Goal: Task Accomplishment & Management: Complete application form

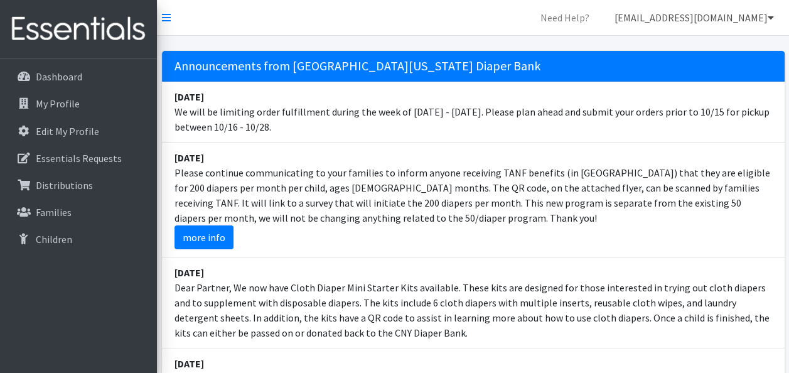
click at [730, 19] on link "[EMAIL_ADDRESS][DOMAIN_NAME]" at bounding box center [695, 17] width 180 height 25
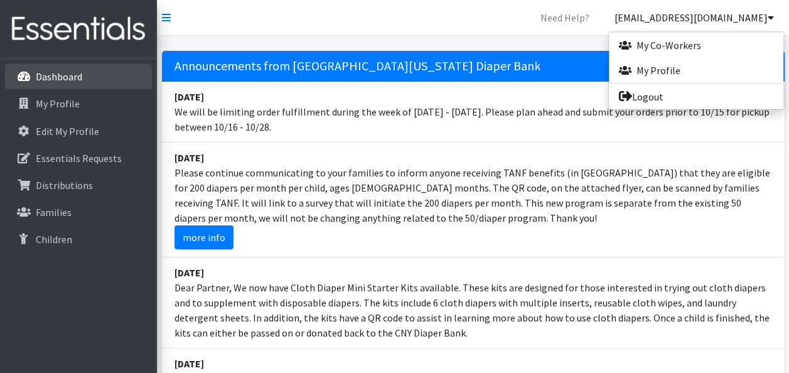
click at [79, 72] on p "Dashboard" at bounding box center [59, 76] width 46 height 13
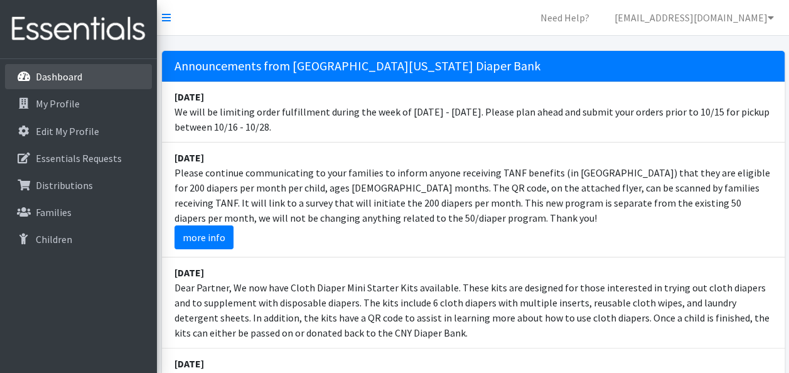
click at [46, 76] on p "Dashboard" at bounding box center [59, 76] width 46 height 13
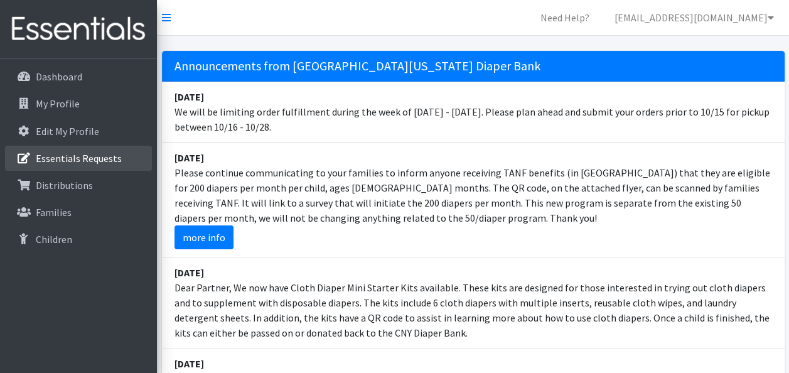
click at [72, 159] on p "Essentials Requests" at bounding box center [79, 158] width 86 height 13
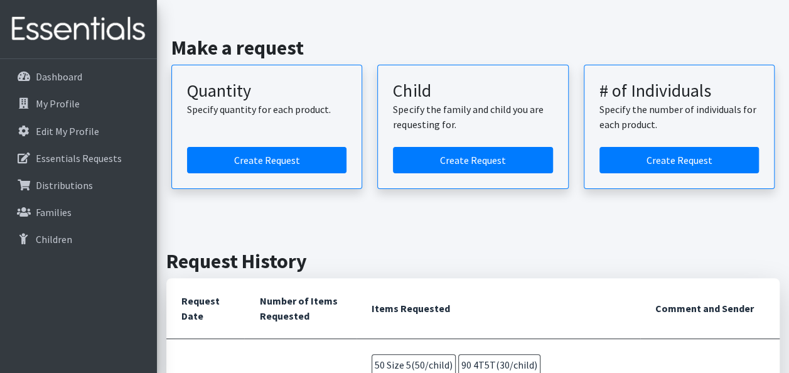
scroll to position [73, 0]
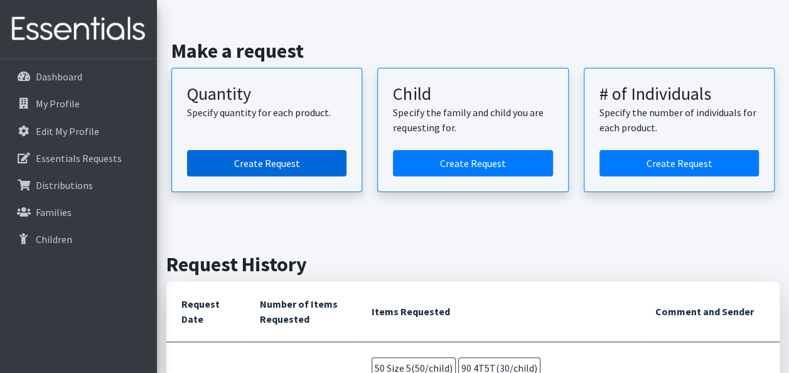
click at [293, 175] on link "Create Request" at bounding box center [266, 163] width 159 height 26
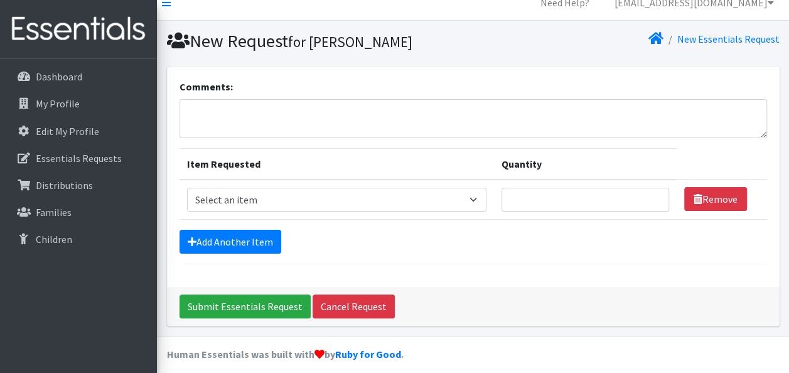
scroll to position [23, 0]
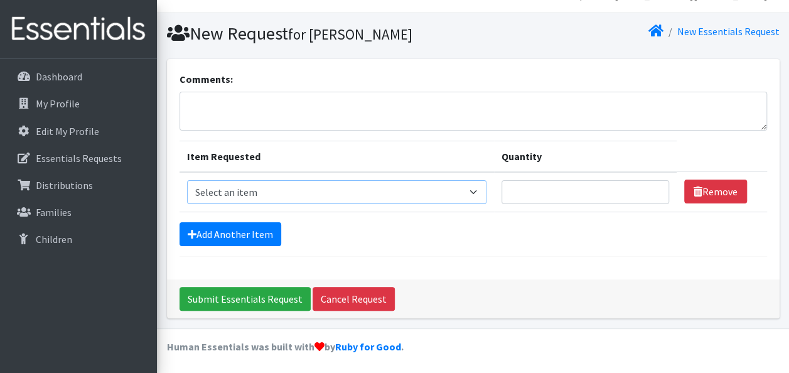
click at [465, 190] on select "Select an item 2T3T(30/child) 3T4T(30/child) 4T5T(30/child) Cloth Diaper Kit (s…" at bounding box center [337, 192] width 300 height 24
click at [482, 218] on form "Comments: Item Requested Quantity Item Requested Select an item 2T3T(30/child) …" at bounding box center [474, 164] width 588 height 185
drag, startPoint x: 787, startPoint y: 84, endPoint x: 787, endPoint y: 125, distance: 40.8
click at [787, 125] on section "Comments: Item Requested Quantity Item Requested Select an item 2T3T(30/child) …" at bounding box center [473, 193] width 632 height 269
